Goal: Find specific page/section: Find specific page/section

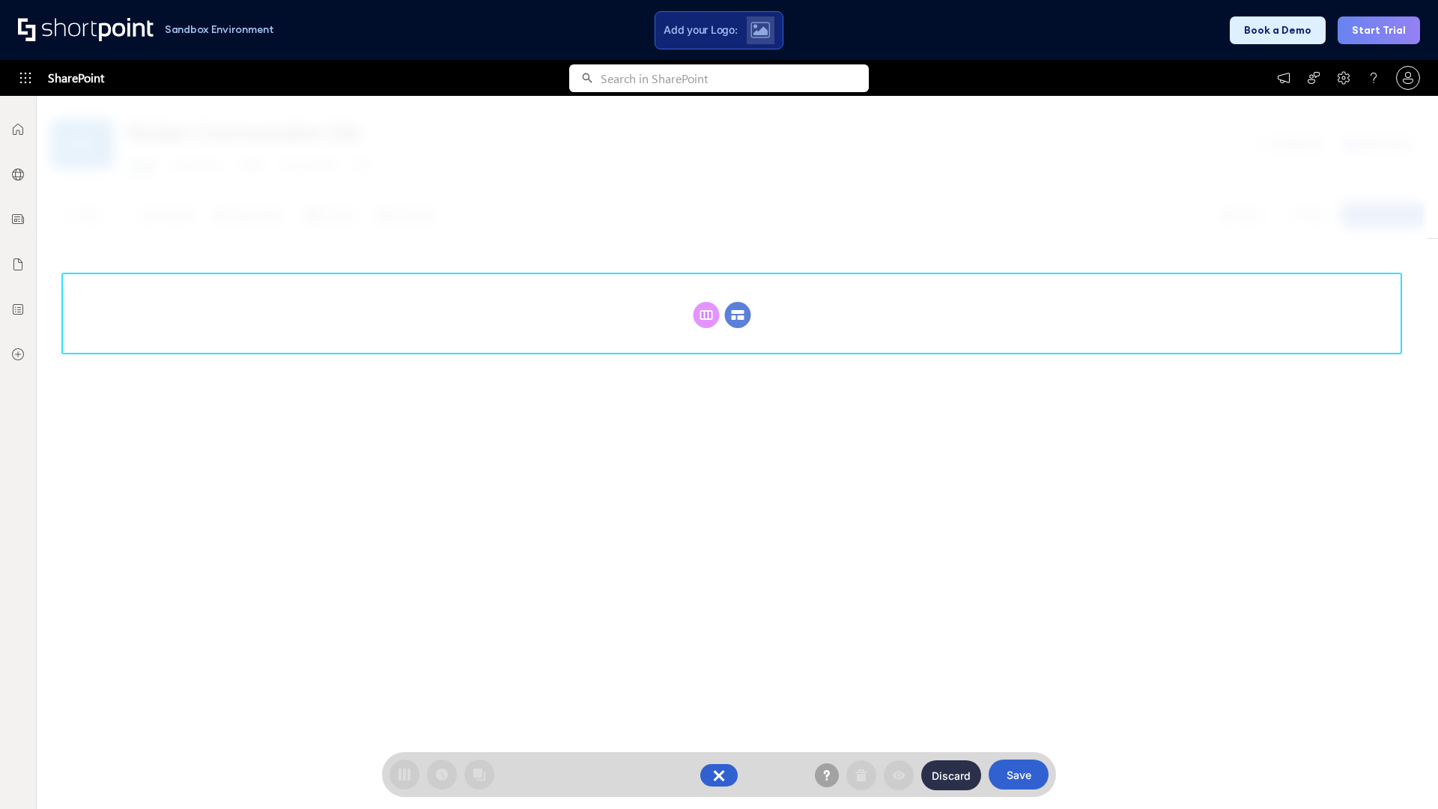
click at [738, 315] on circle at bounding box center [738, 315] width 26 height 26
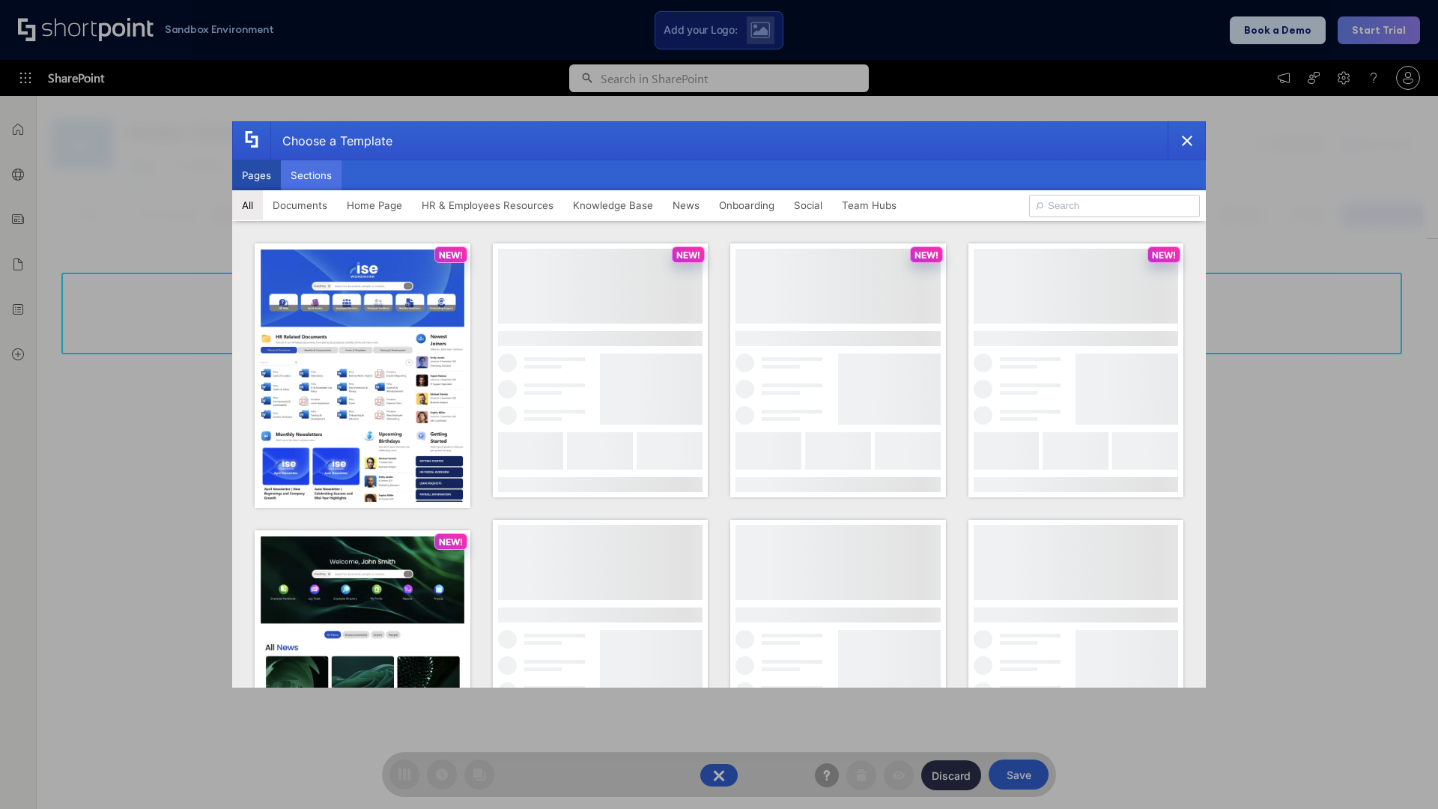
click at [311, 175] on button "Sections" at bounding box center [311, 175] width 61 height 30
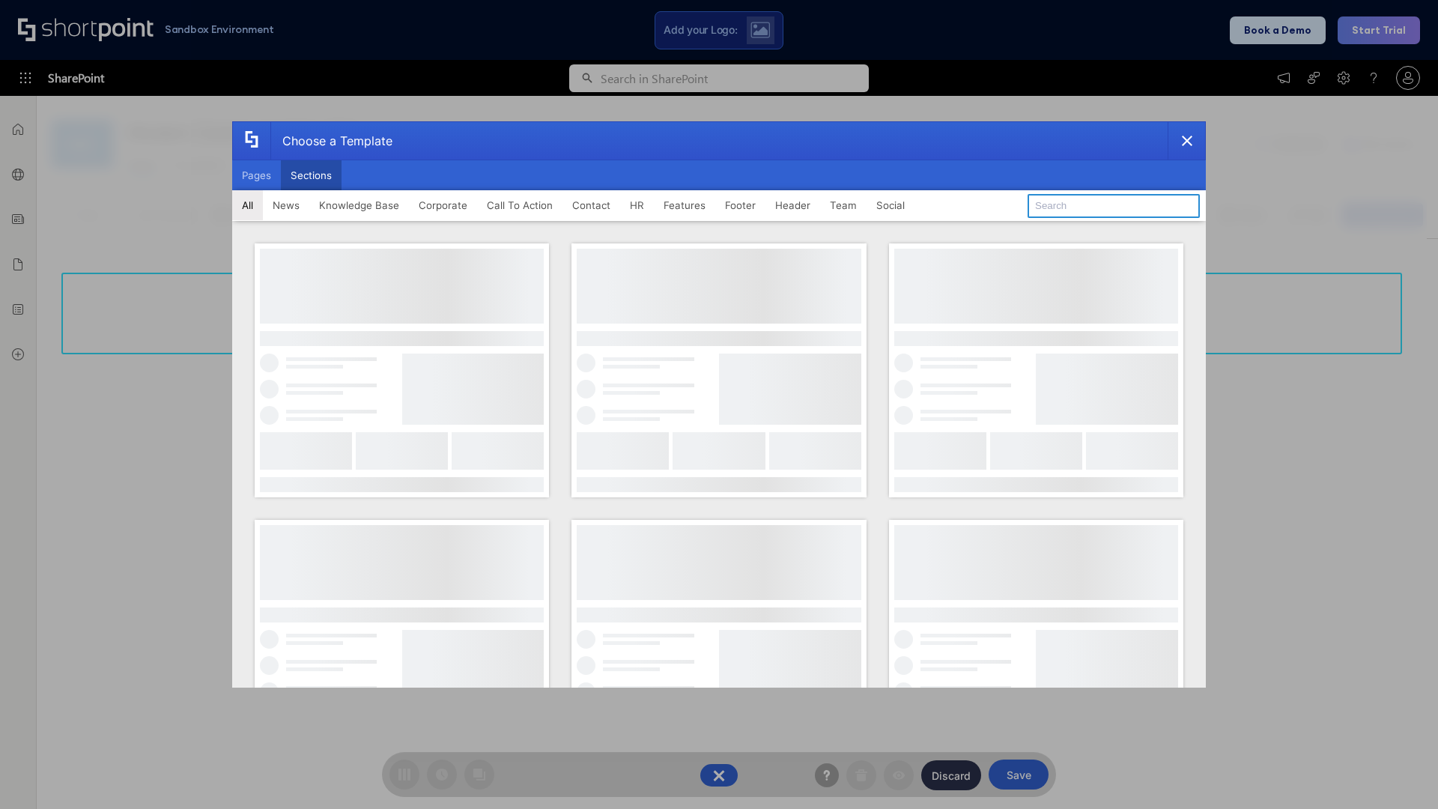
type input "Announcements"
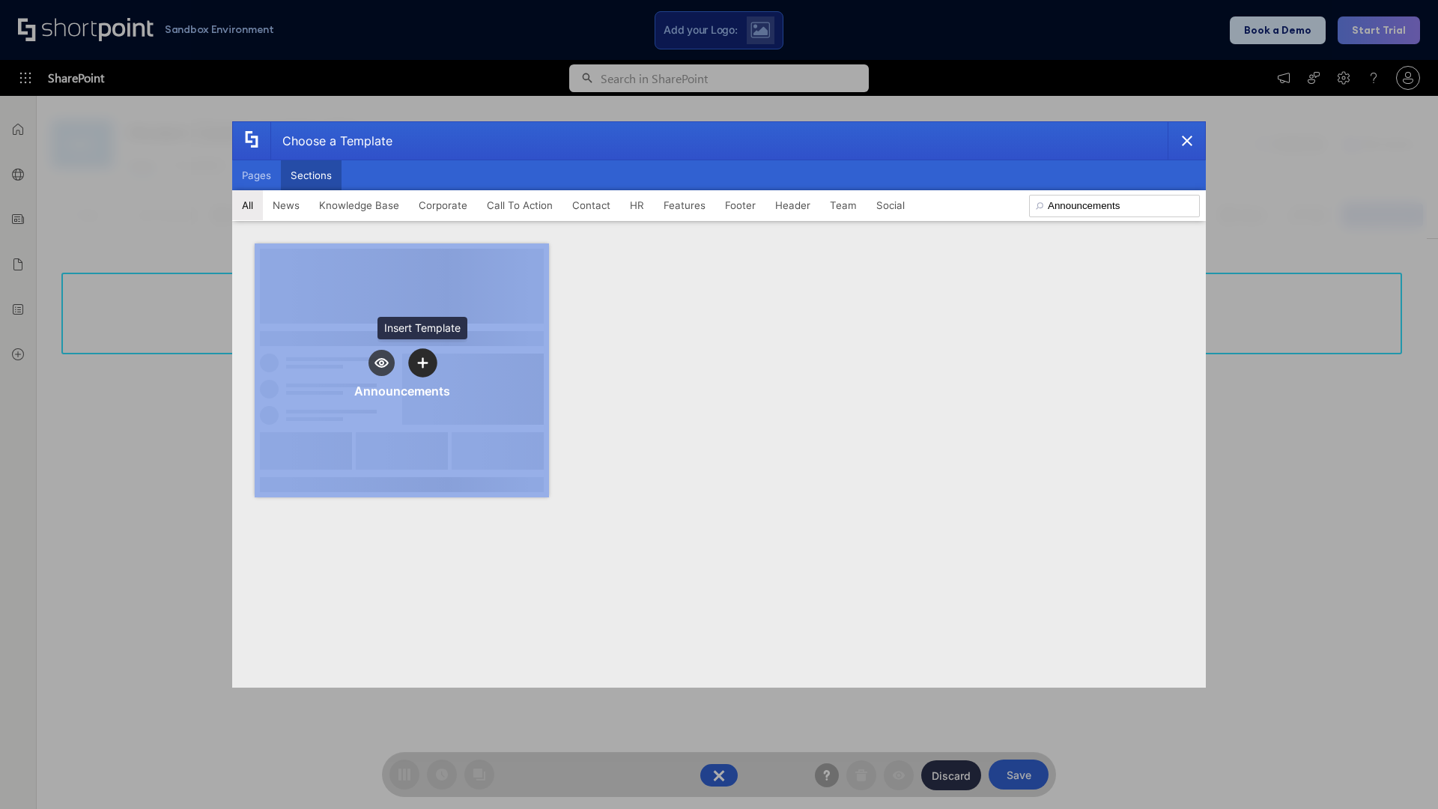
click at [422, 363] on icon "template selector" at bounding box center [422, 362] width 10 height 10
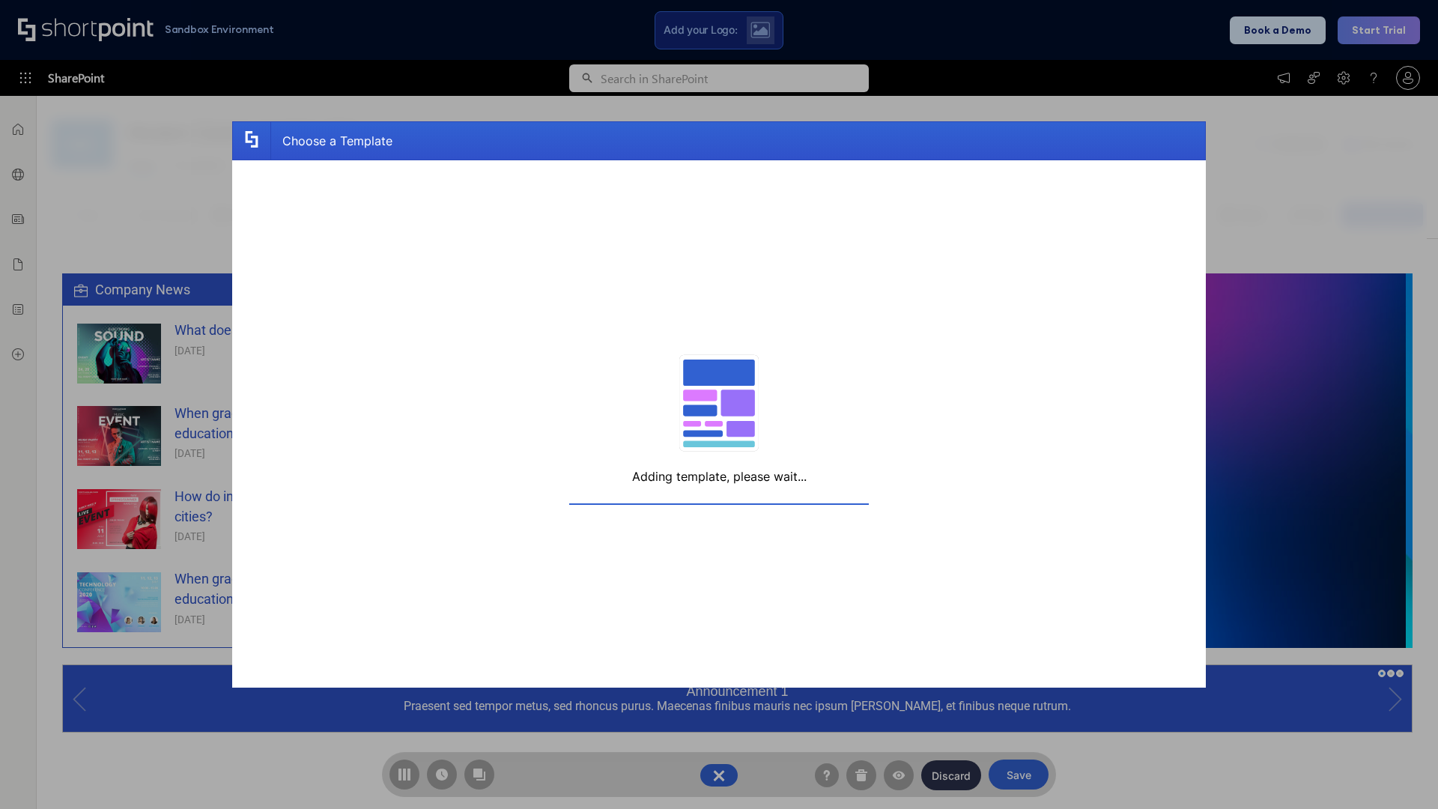
scroll to position [11, 11]
